Goal: Task Accomplishment & Management: Complete application form

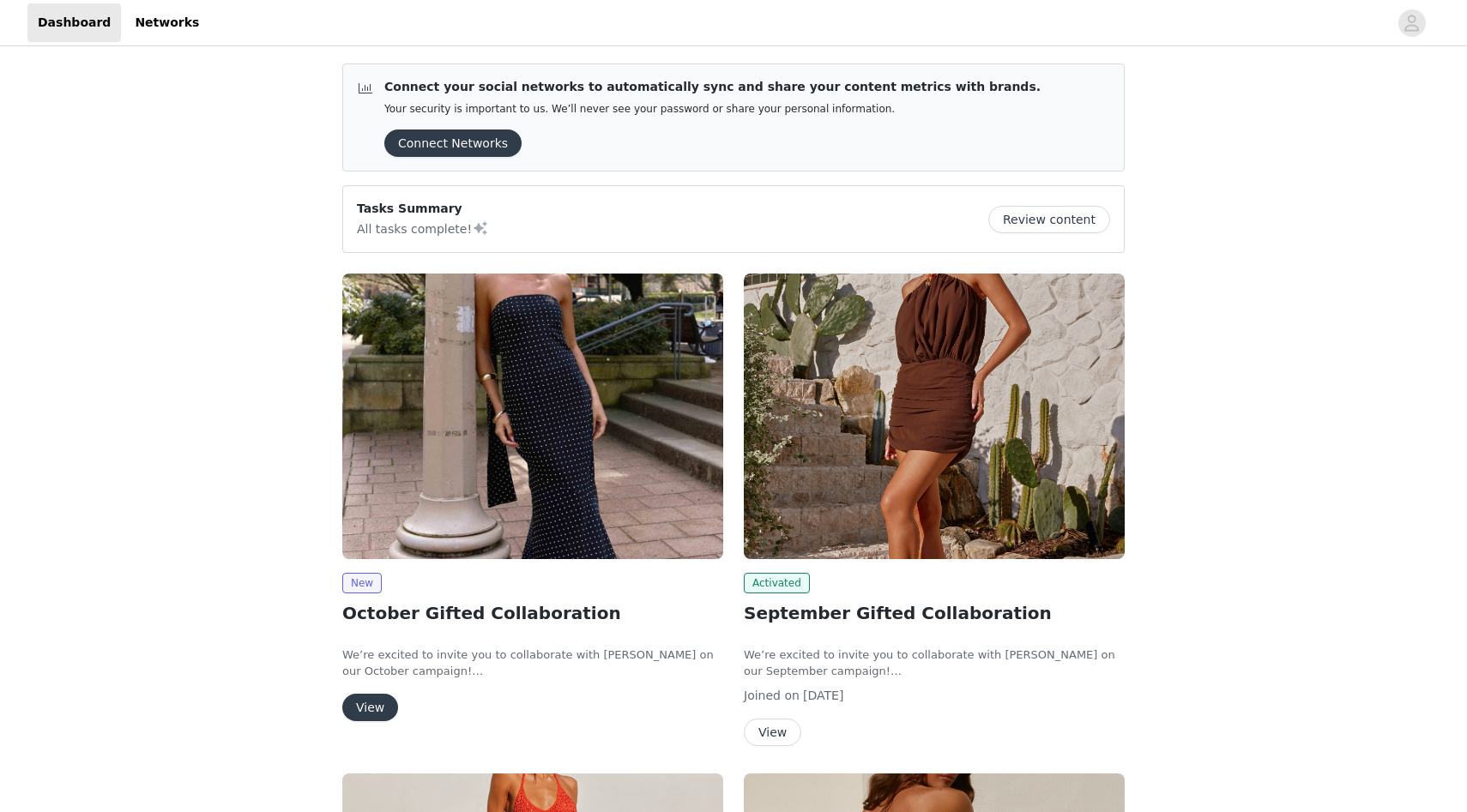
click at [380, 710] on button "View" at bounding box center [370, 708] width 55 height 28
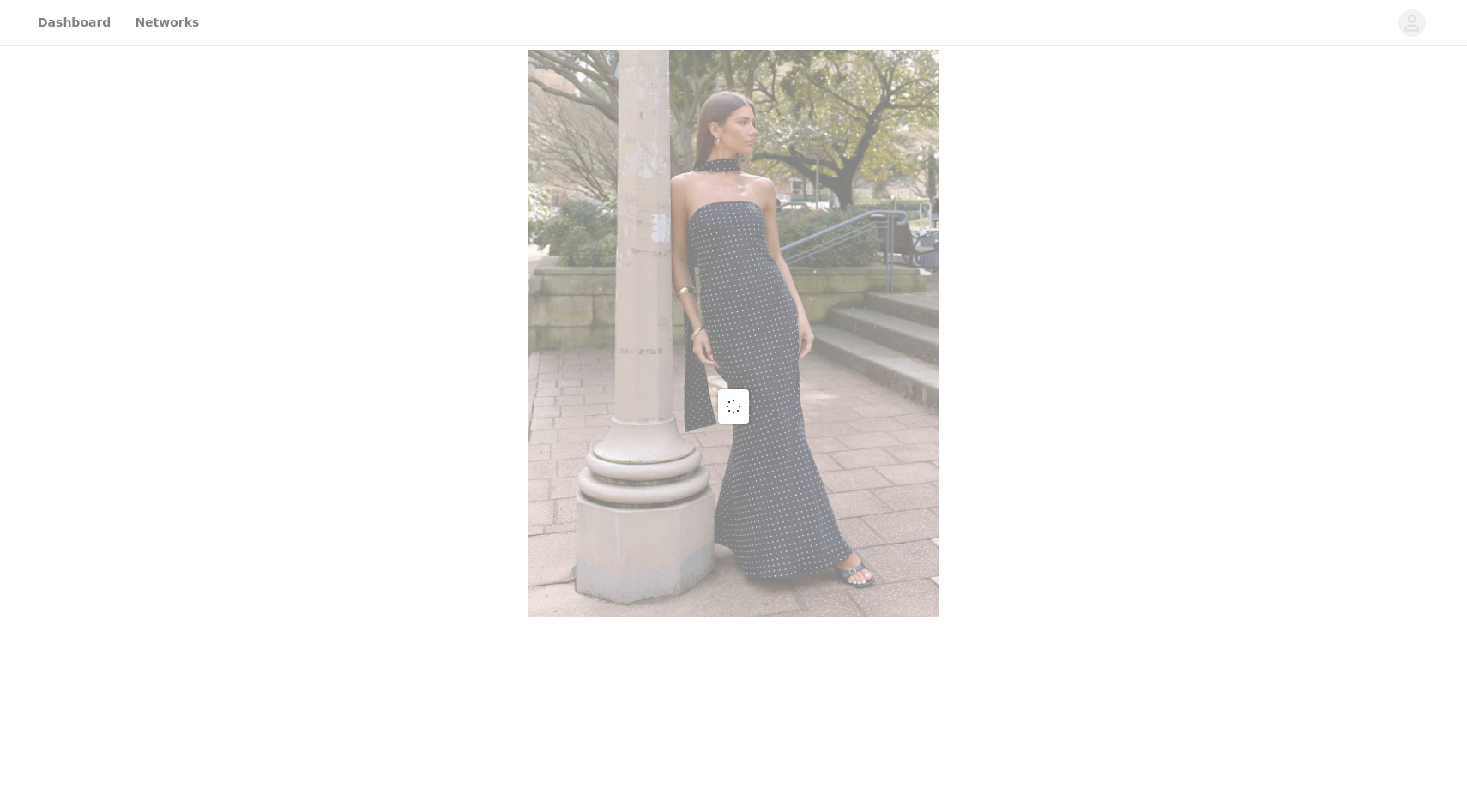
scroll to position [438, 0]
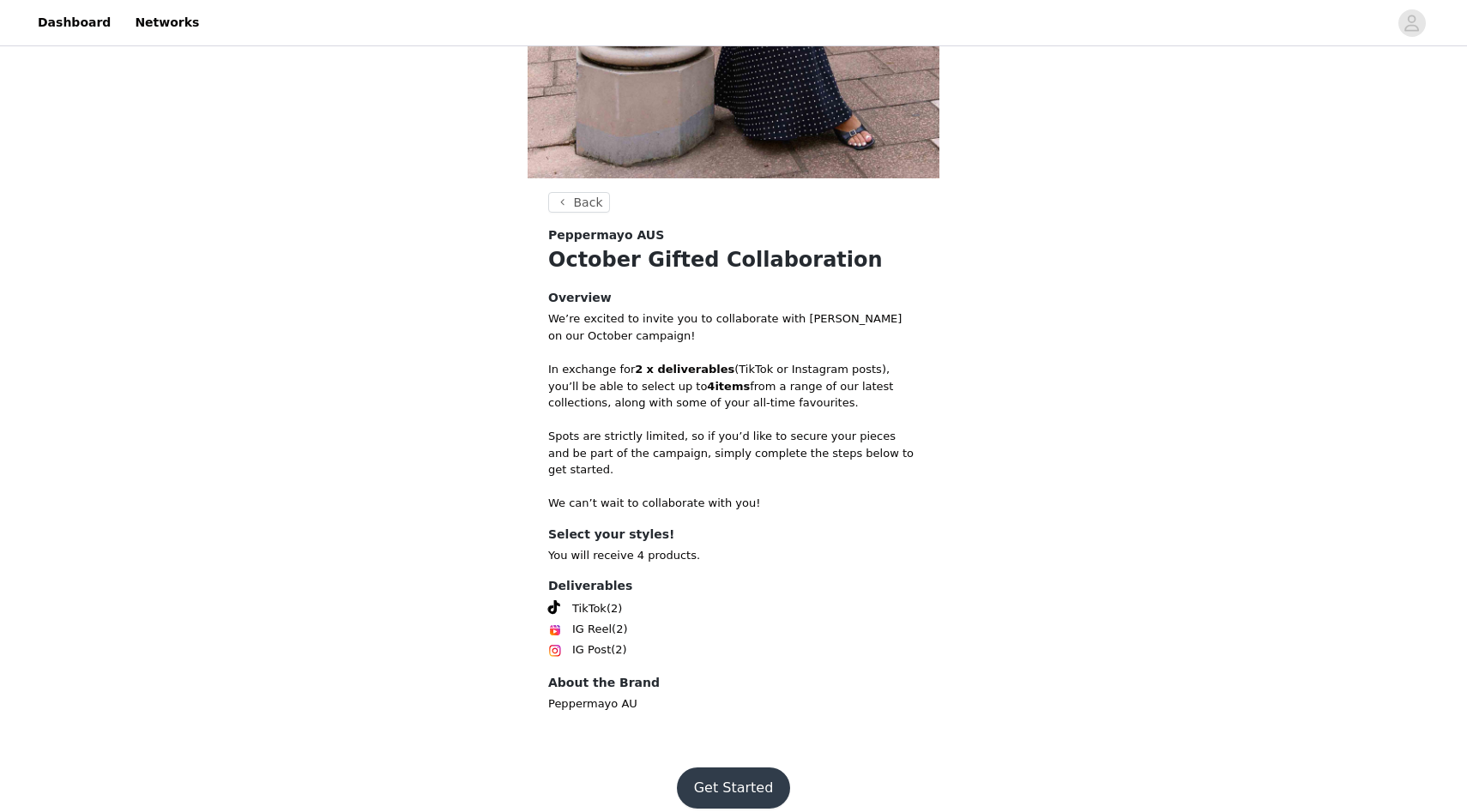
click at [747, 776] on button "Get Started" at bounding box center [734, 788] width 114 height 42
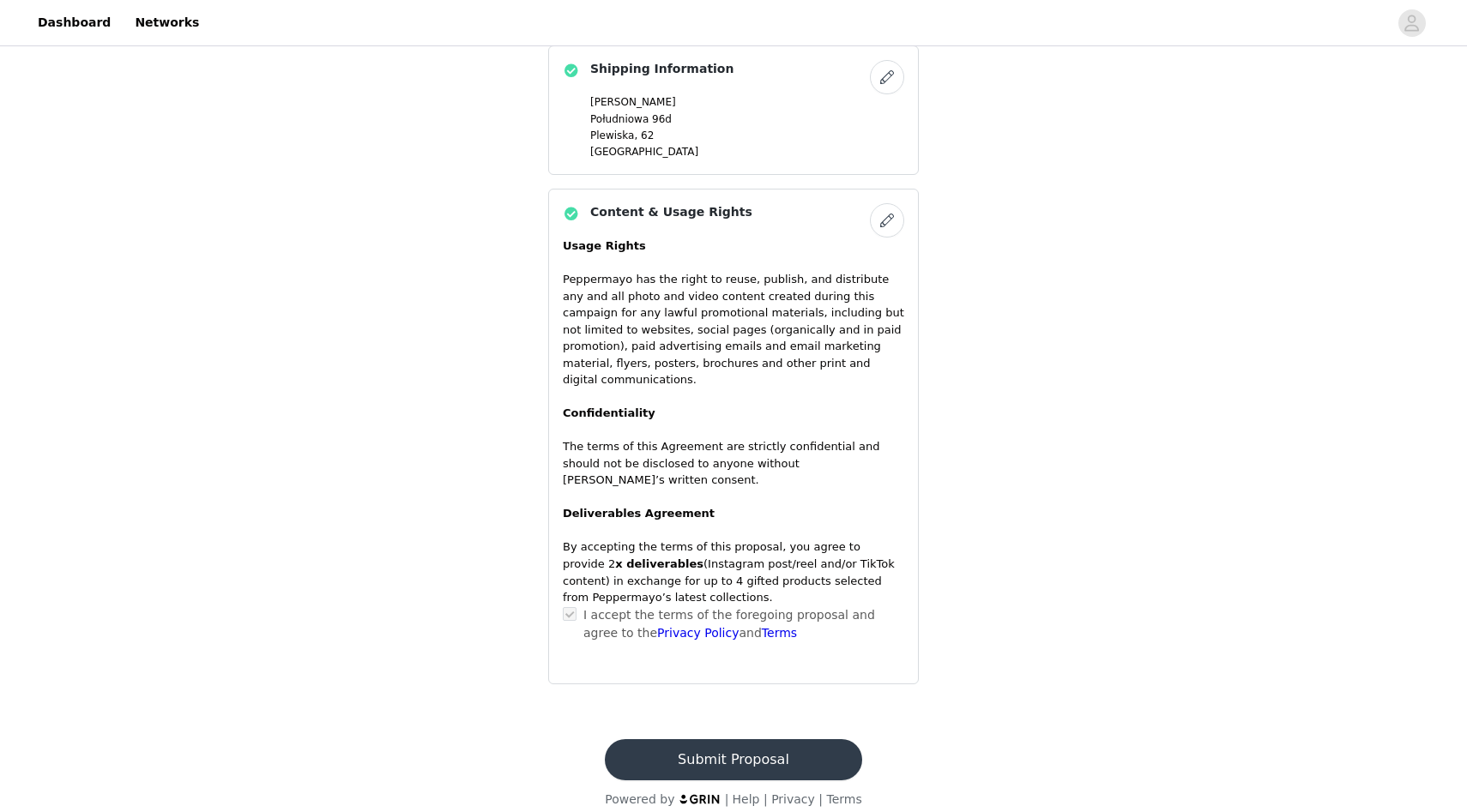
click at [747, 749] on button "Submit Proposal" at bounding box center [733, 759] width 257 height 42
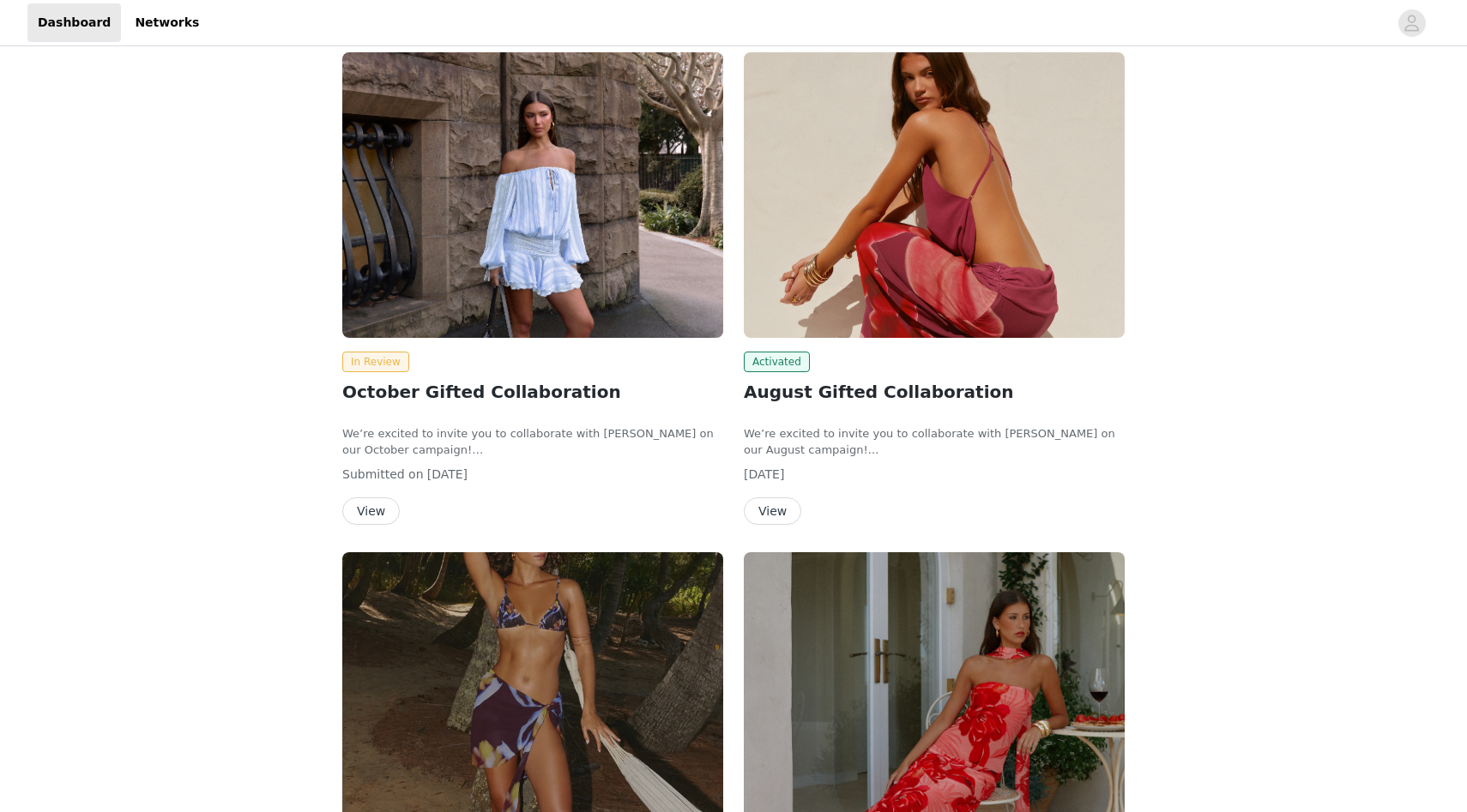
scroll to position [255, 0]
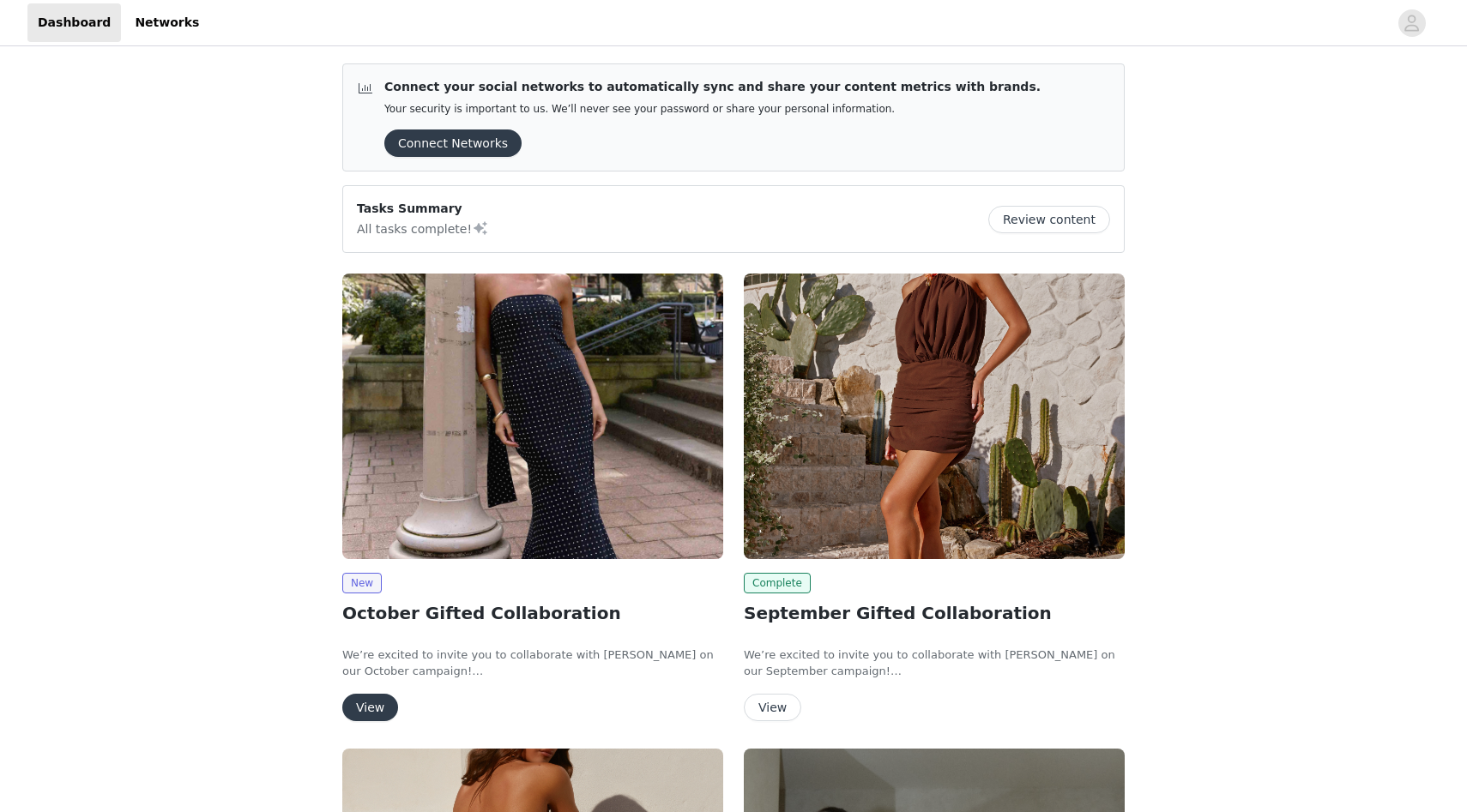
click at [367, 709] on button "View" at bounding box center [370, 708] width 55 height 28
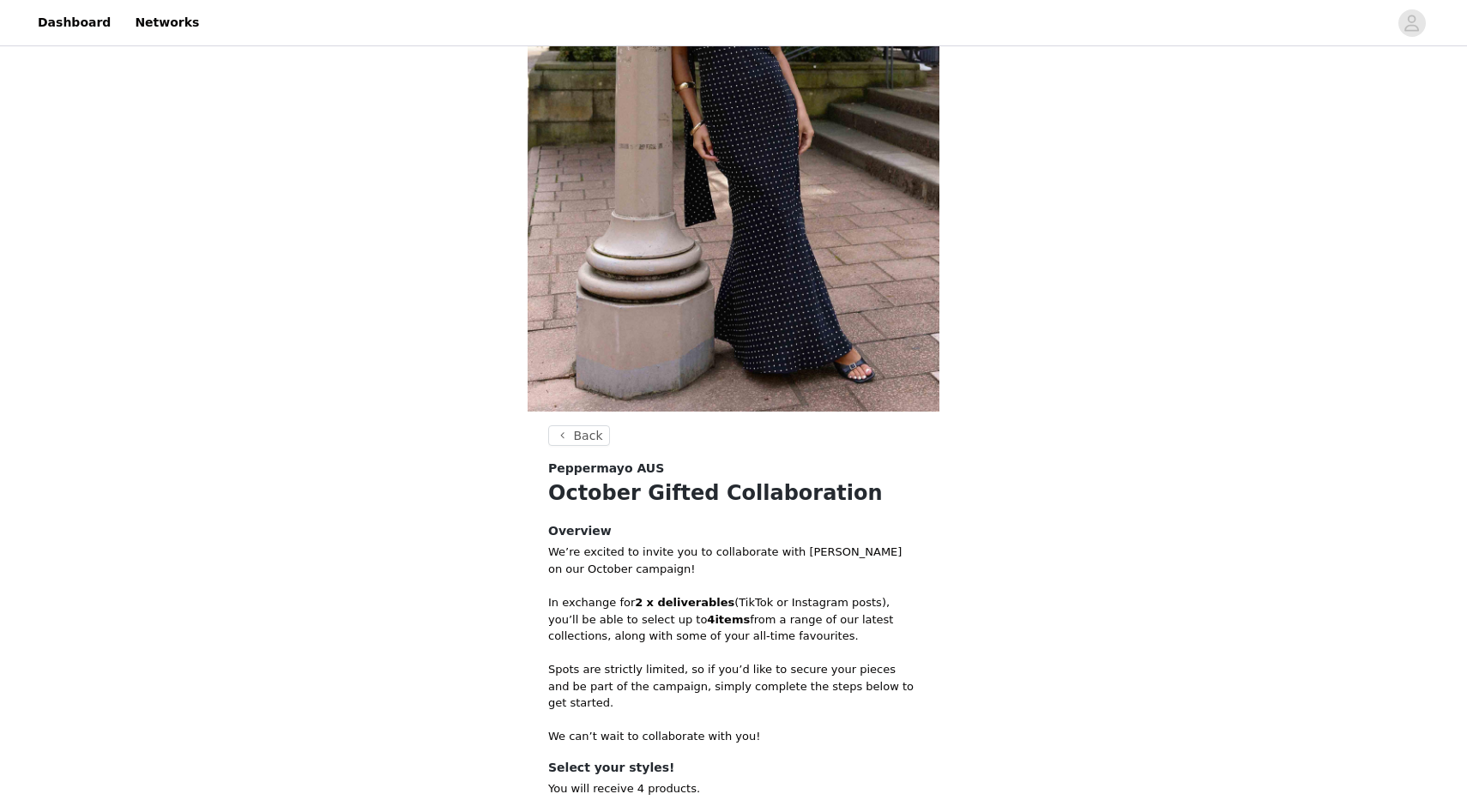
scroll to position [438, 0]
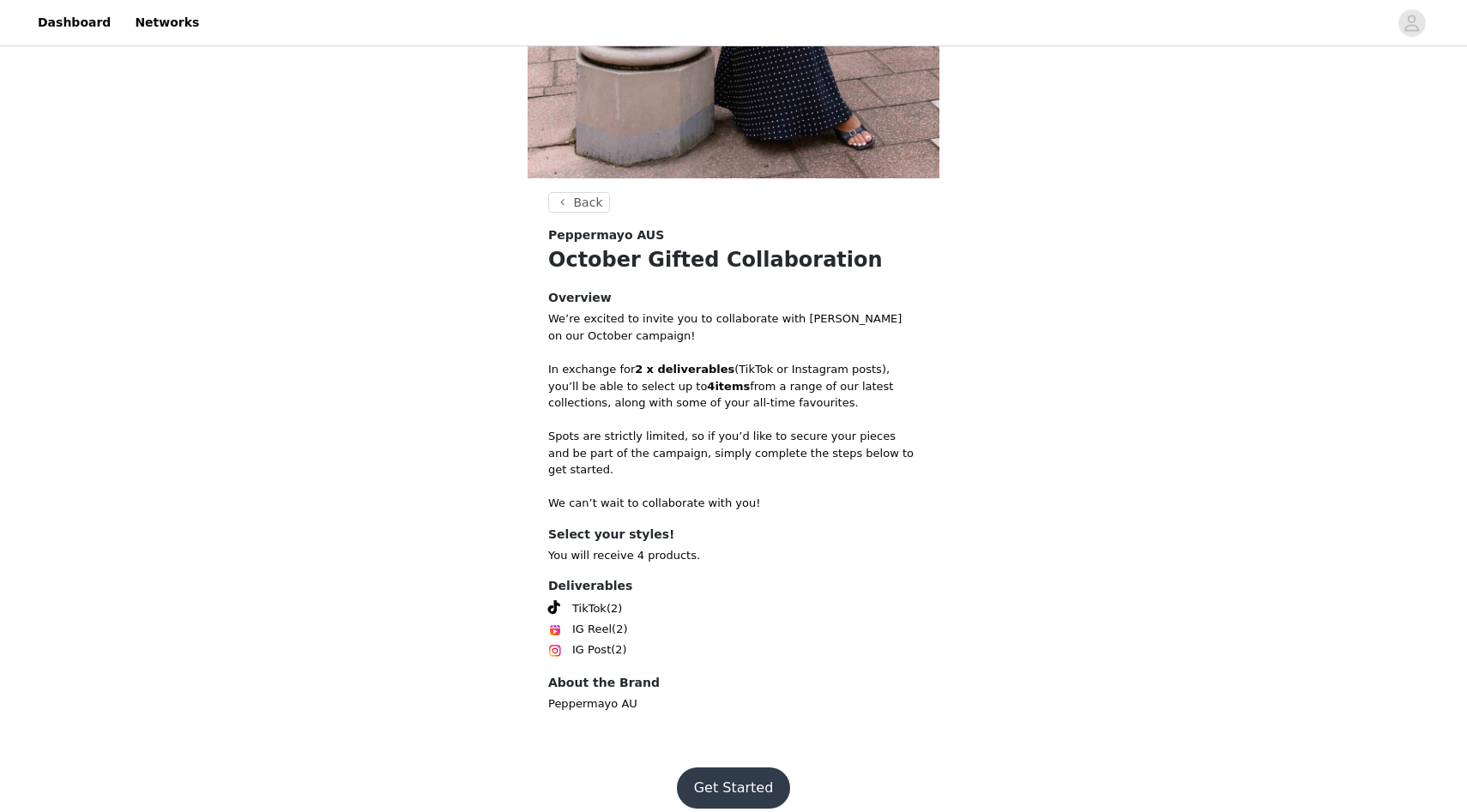
click at [731, 768] on button "Get Started" at bounding box center [734, 788] width 114 height 42
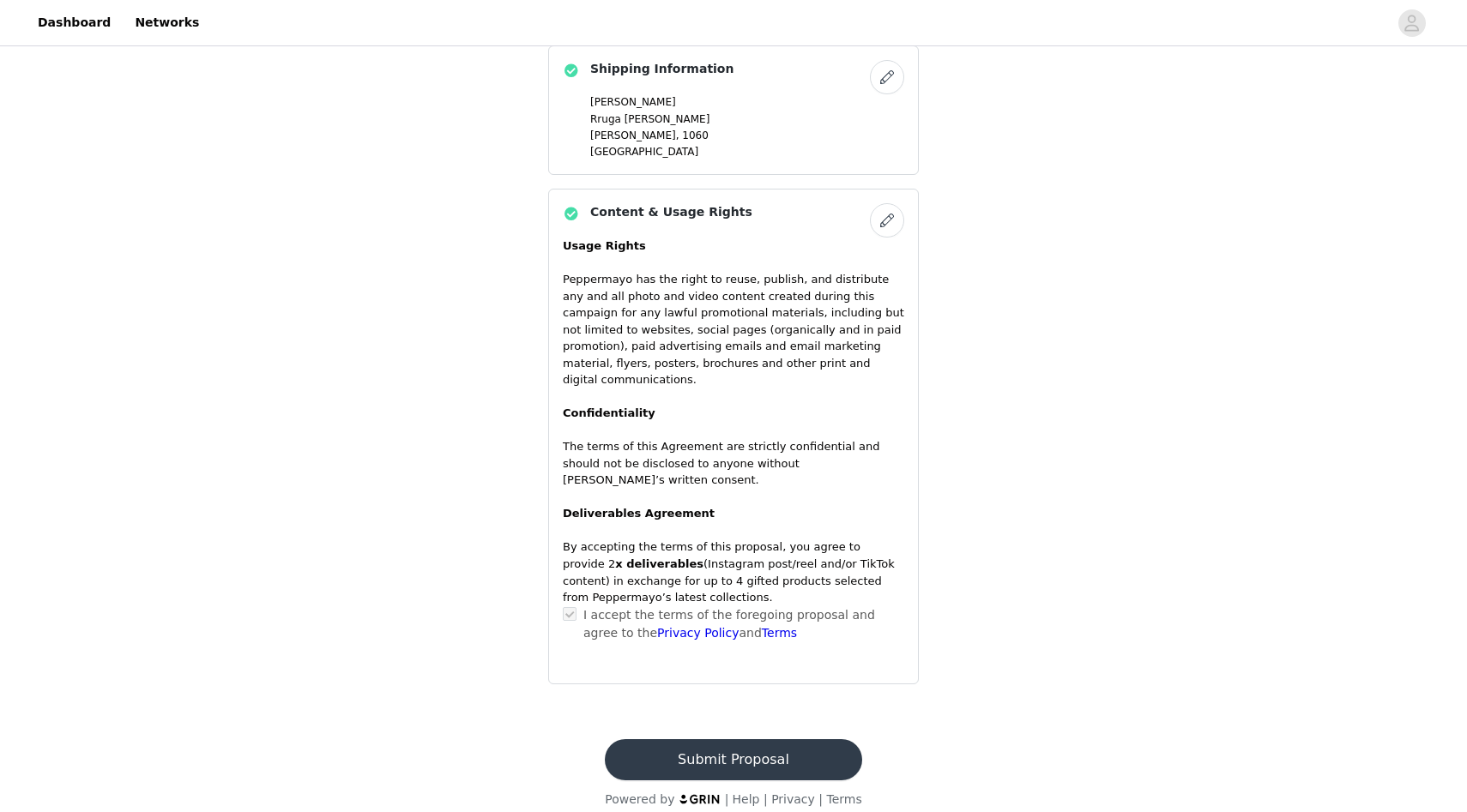
click at [731, 756] on button "Submit Proposal" at bounding box center [733, 759] width 257 height 42
